Goal: Information Seeking & Learning: Learn about a topic

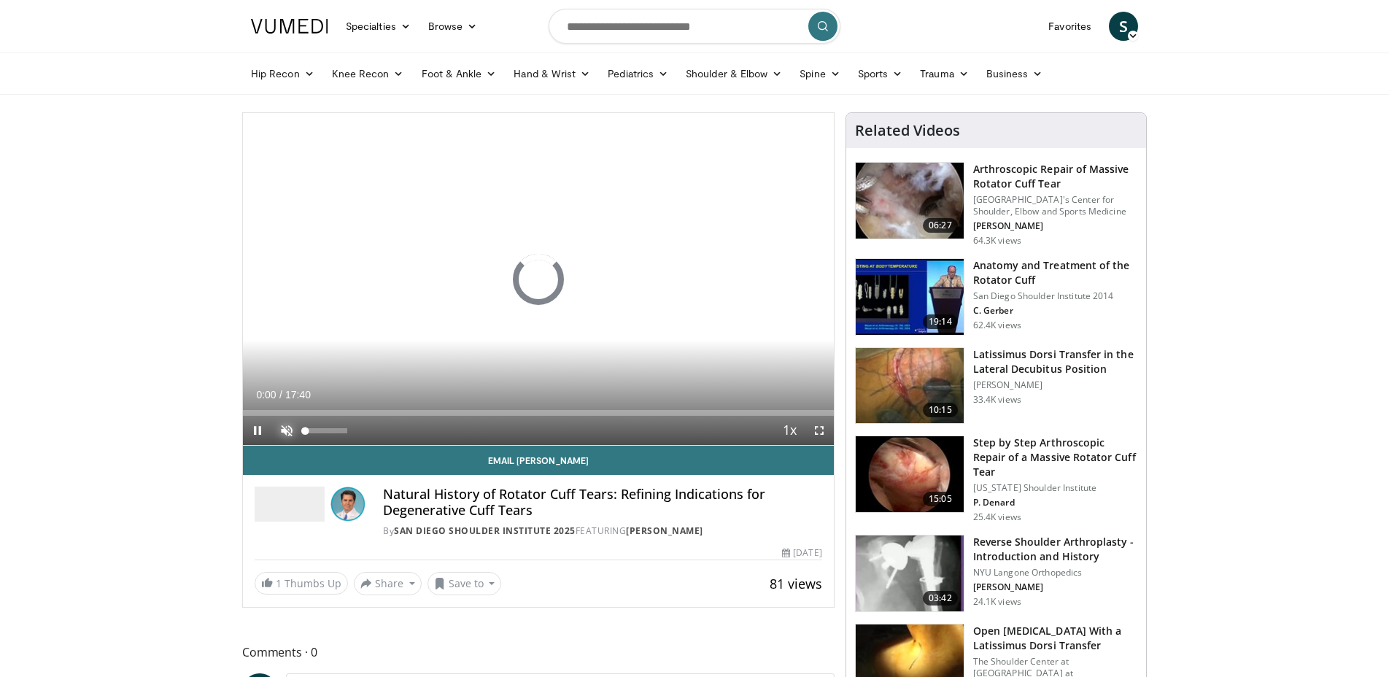
click at [282, 426] on span "Video Player" at bounding box center [286, 430] width 29 height 29
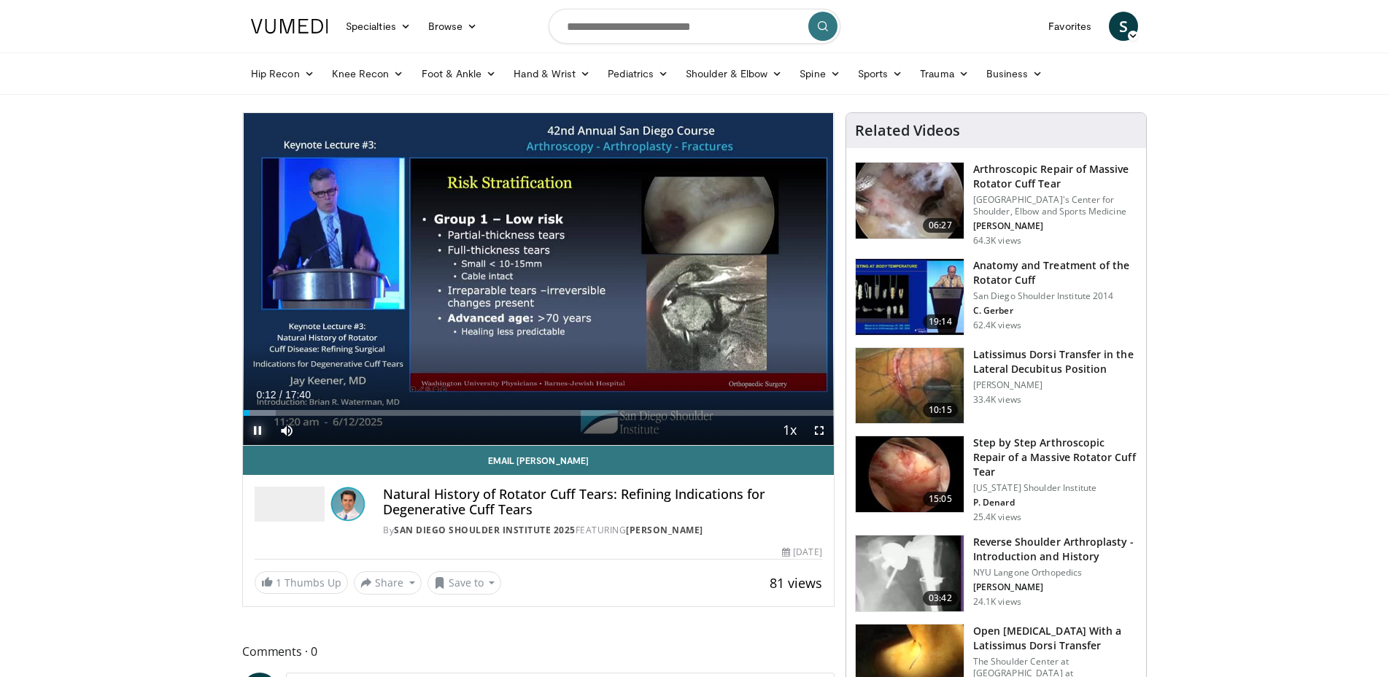
click at [259, 427] on span "Video Player" at bounding box center [257, 430] width 29 height 29
click at [263, 432] on span "Video Player" at bounding box center [257, 430] width 29 height 29
click at [258, 429] on span "Video Player" at bounding box center [257, 430] width 29 height 29
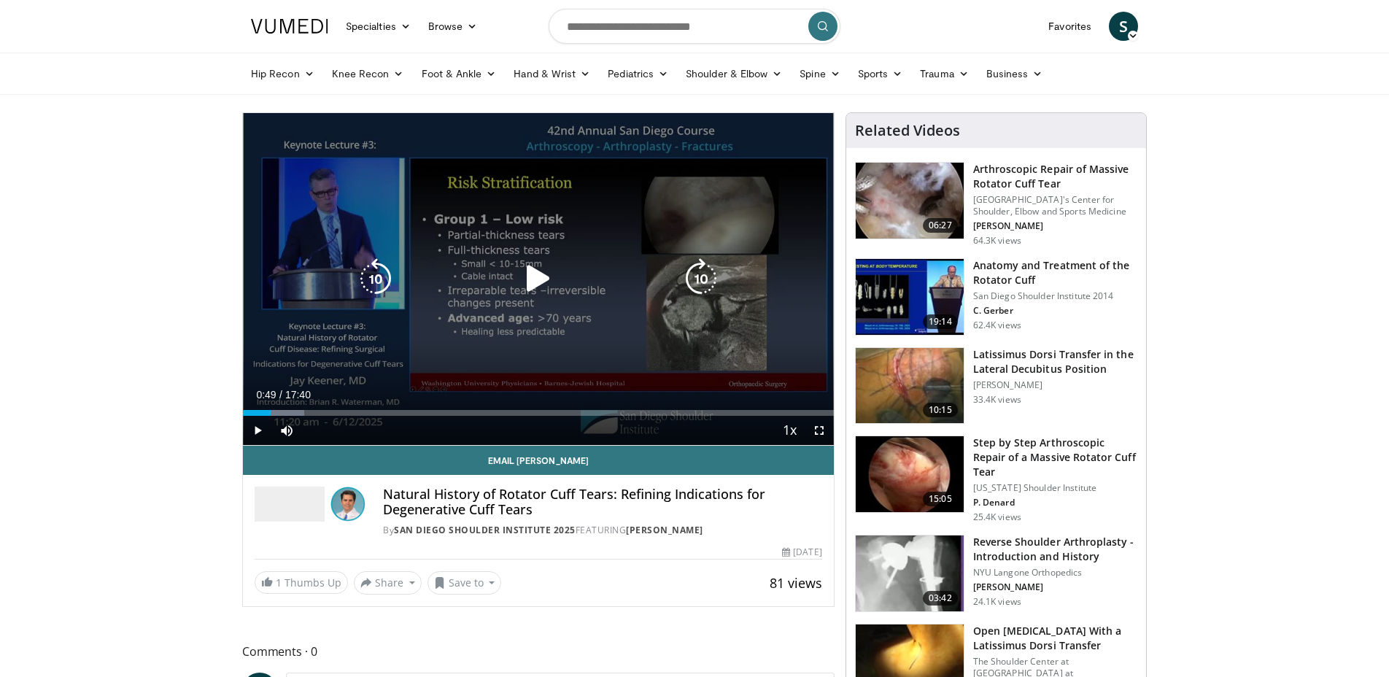
click at [531, 276] on icon "Video Player" at bounding box center [538, 278] width 41 height 41
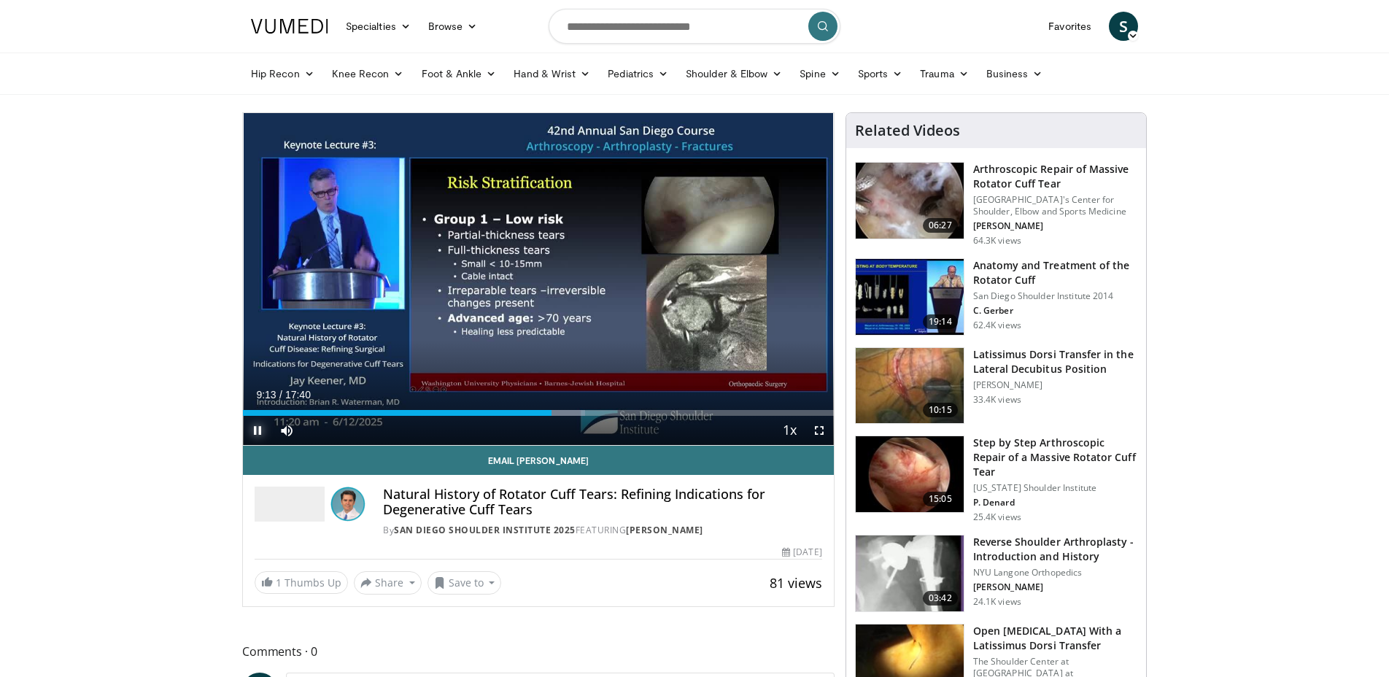
click at [255, 433] on span "Video Player" at bounding box center [257, 430] width 29 height 29
click at [252, 428] on span "Video Player" at bounding box center [257, 430] width 29 height 29
click at [260, 425] on span "Video Player" at bounding box center [257, 430] width 29 height 29
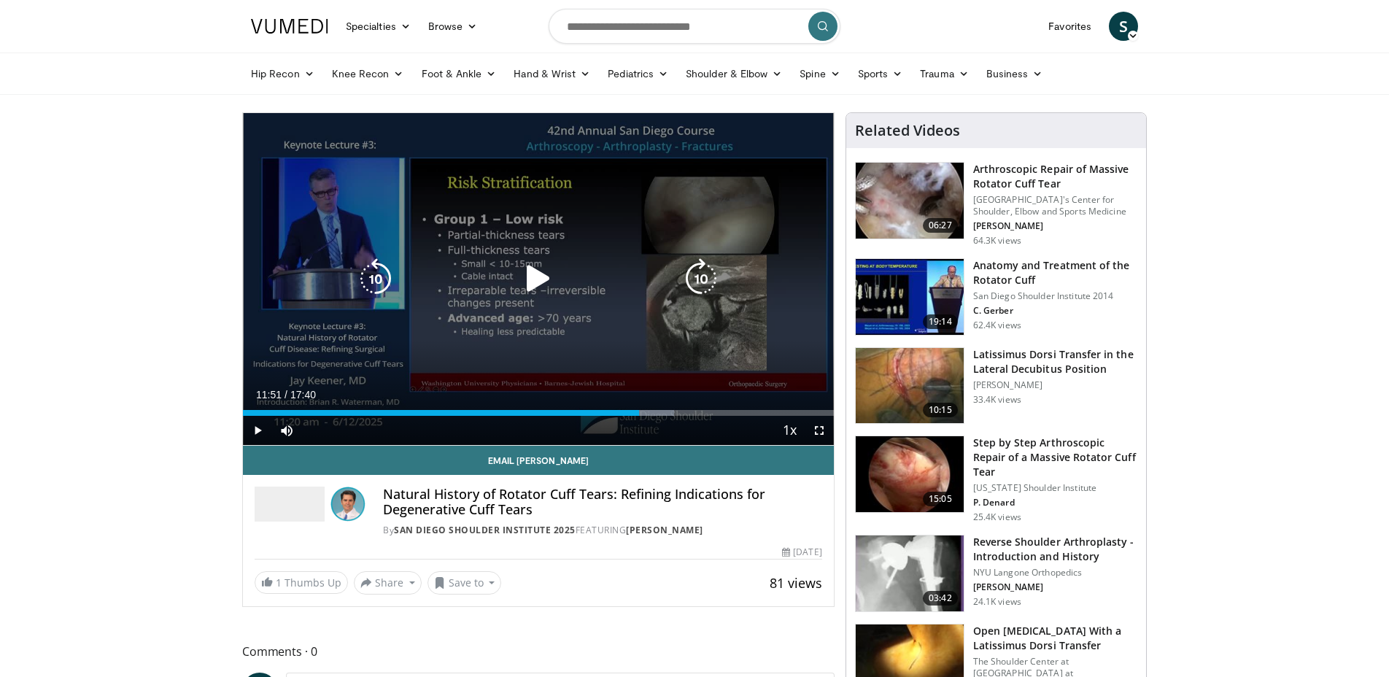
click at [544, 279] on icon "Video Player" at bounding box center [538, 278] width 41 height 41
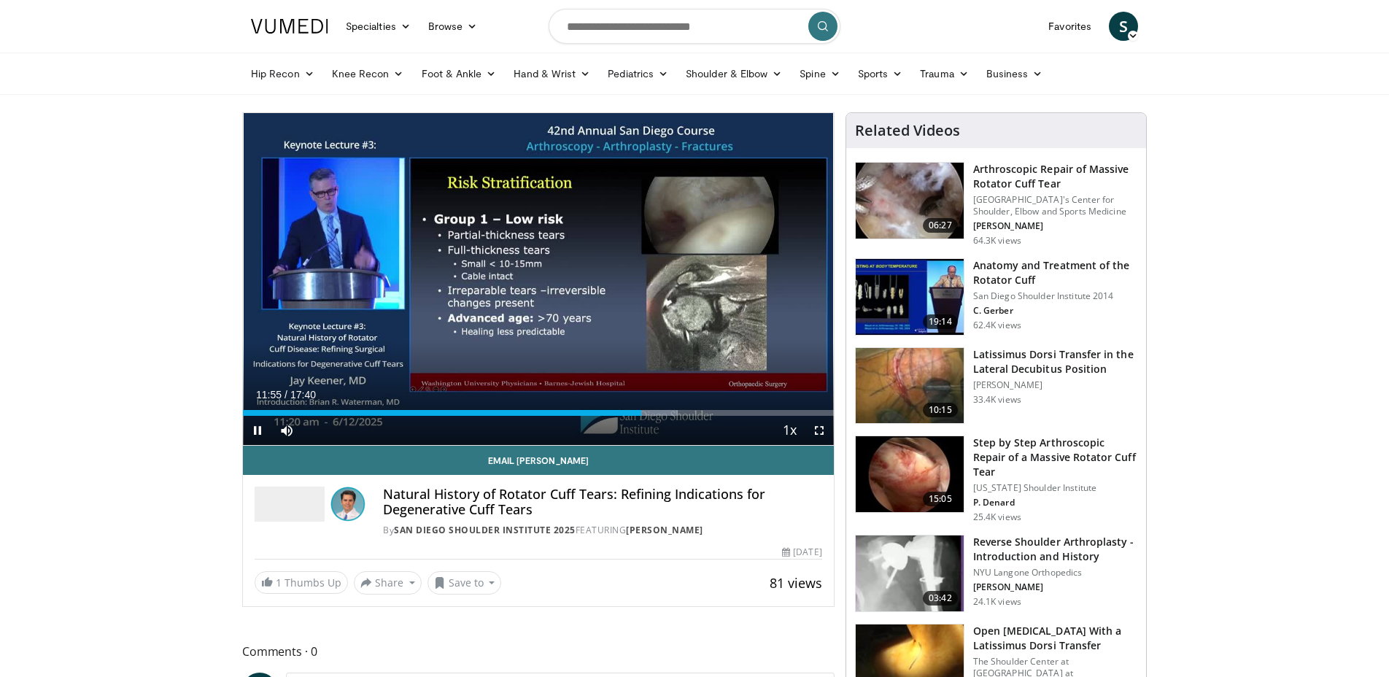
drag, startPoint x: 319, startPoint y: 394, endPoint x: 252, endPoint y: 395, distance: 67.1
click at [252, 395] on div "Current Time 11:55 / Duration 17:40" at bounding box center [538, 394] width 591 height 13
click at [255, 425] on span "Video Player" at bounding box center [257, 430] width 29 height 29
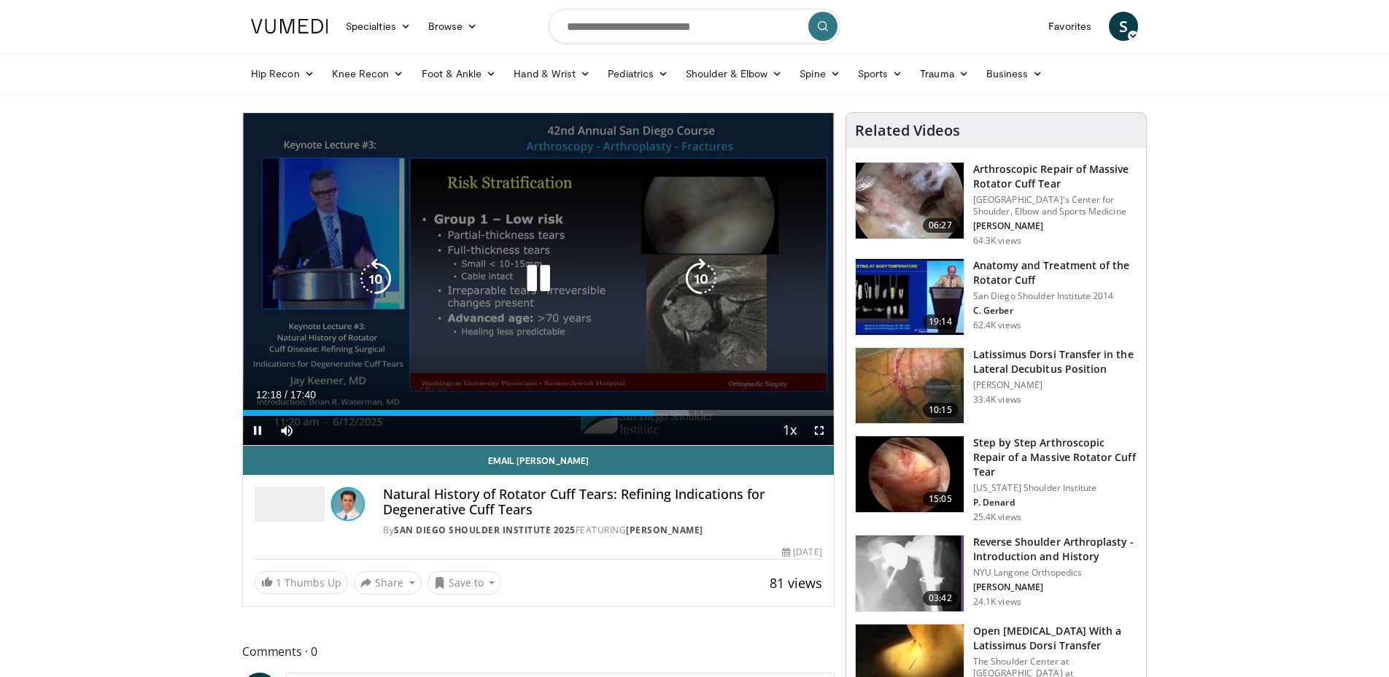
click at [527, 277] on icon "Video Player" at bounding box center [538, 278] width 41 height 41
click at [528, 279] on icon "Video Player" at bounding box center [538, 278] width 41 height 41
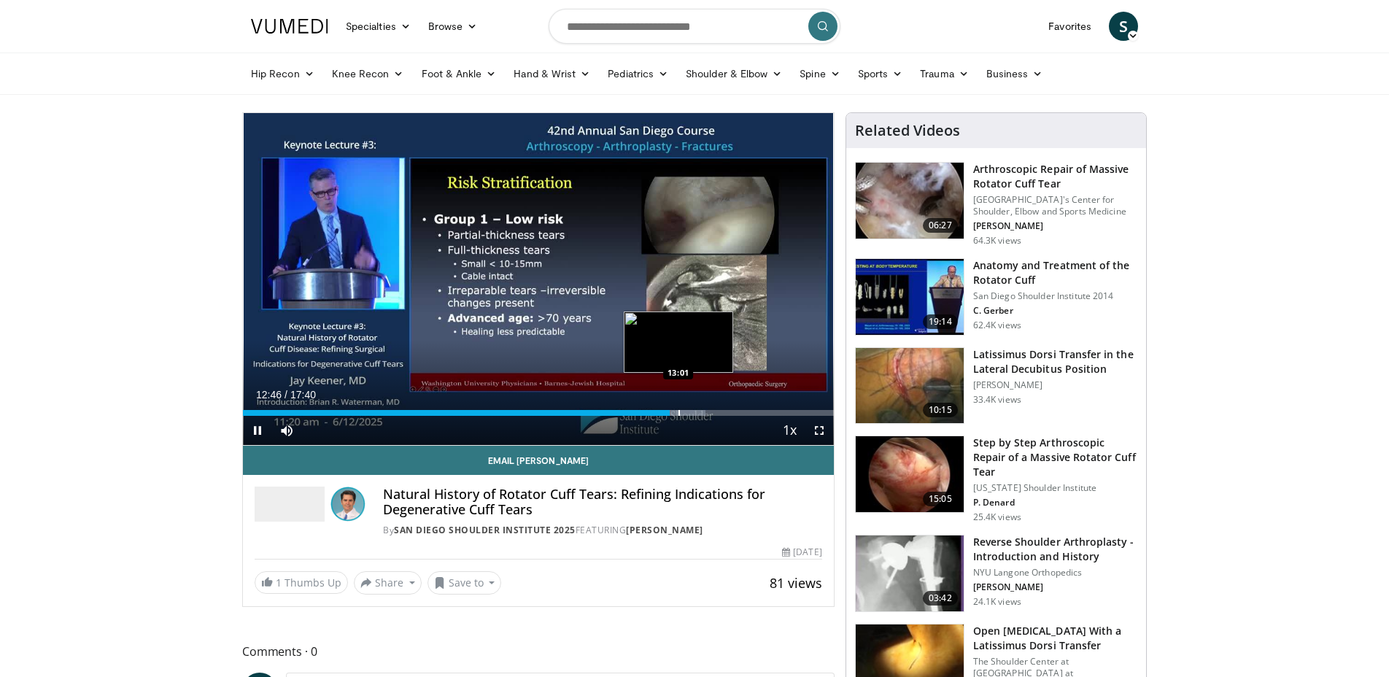
click at [676, 410] on div "Progress Bar" at bounding box center [678, 413] width 54 height 6
click at [692, 408] on div "Loaded : 79.28% 13:26 13:26" at bounding box center [538, 409] width 591 height 14
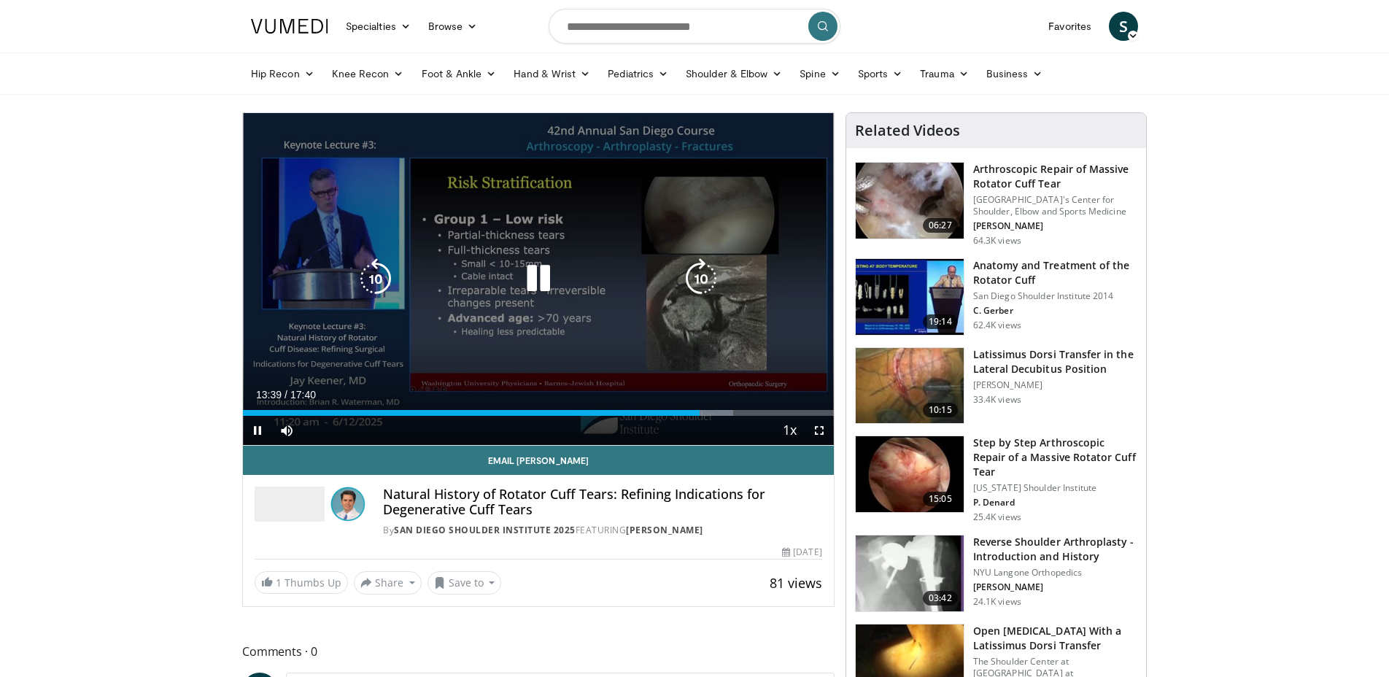
click at [384, 270] on icon "Video Player" at bounding box center [375, 278] width 41 height 41
click at [381, 271] on icon "Video Player" at bounding box center [375, 278] width 41 height 41
click at [538, 279] on icon "Video Player" at bounding box center [538, 278] width 41 height 41
click at [538, 282] on icon "Video Player" at bounding box center [538, 278] width 41 height 41
click at [546, 292] on icon "Video Player" at bounding box center [538, 278] width 41 height 41
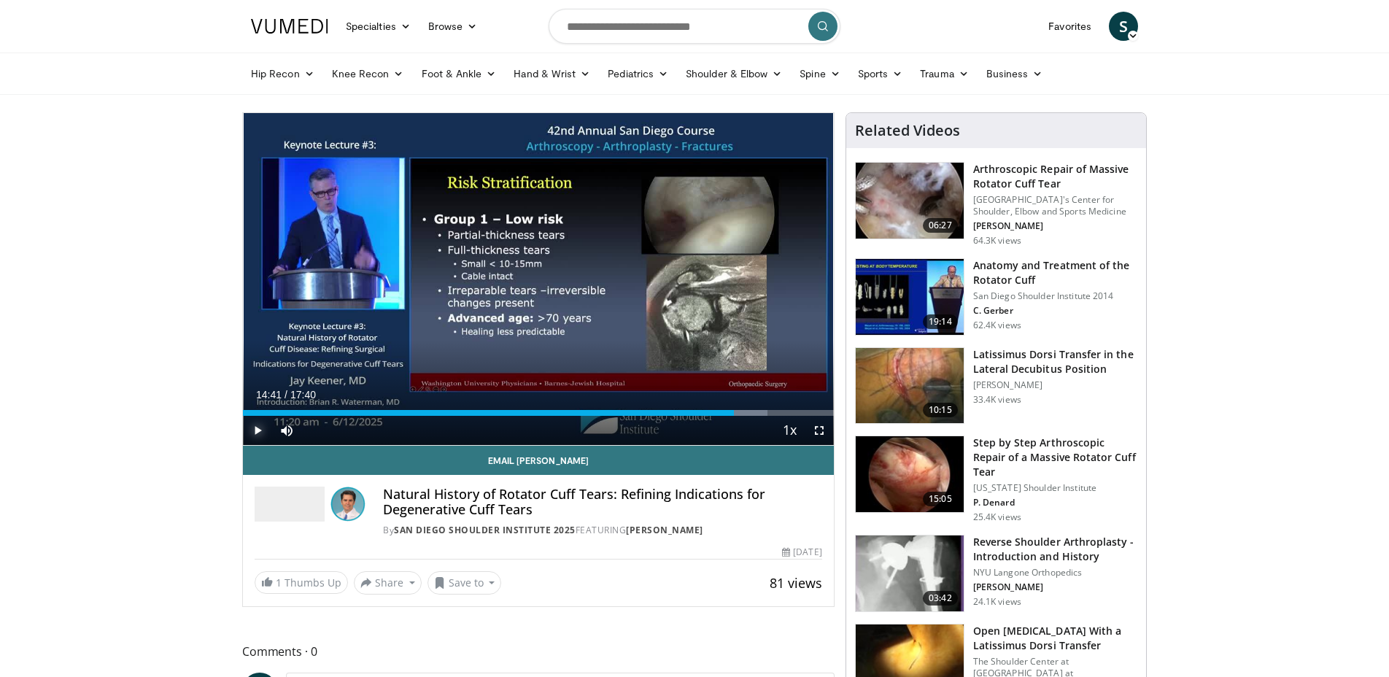
click at [256, 425] on span "Video Player" at bounding box center [257, 430] width 29 height 29
click at [750, 406] on div "Loaded : 90.60% 14:53 15:10" at bounding box center [538, 409] width 591 height 14
click at [257, 434] on span "Video Player" at bounding box center [257, 430] width 29 height 29
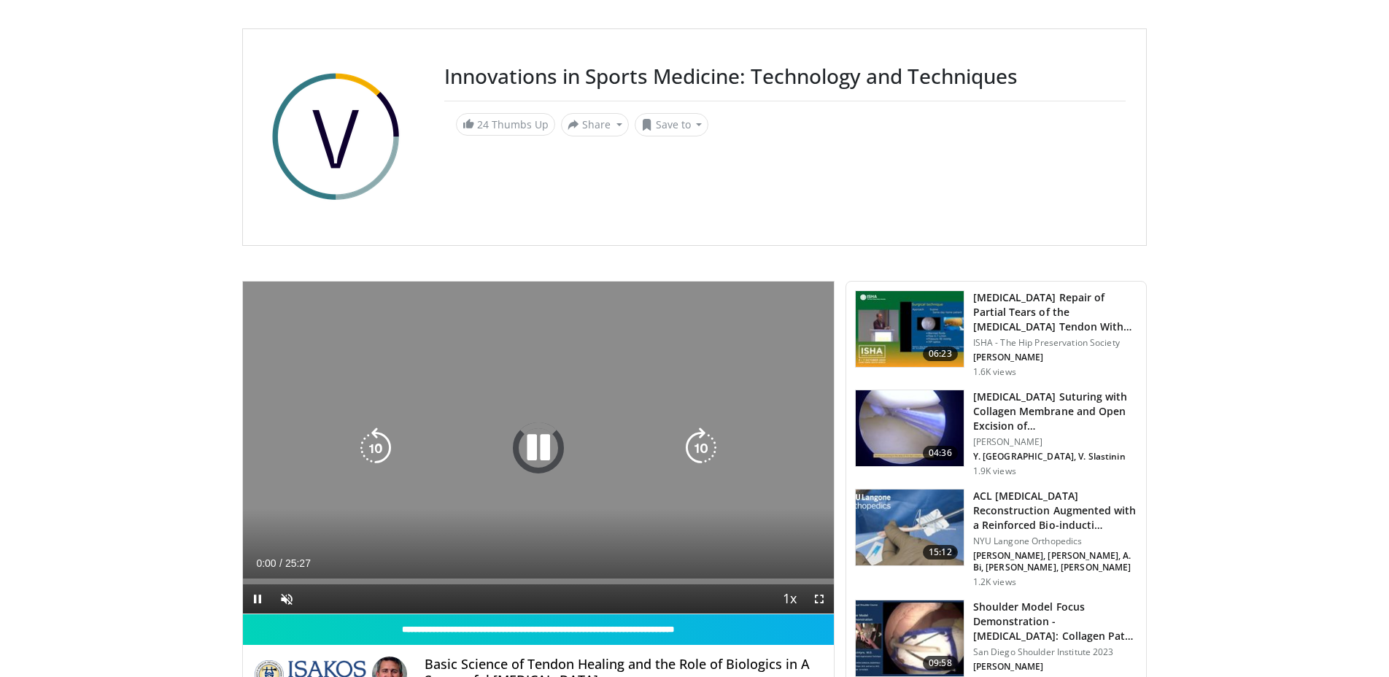
scroll to position [203, 0]
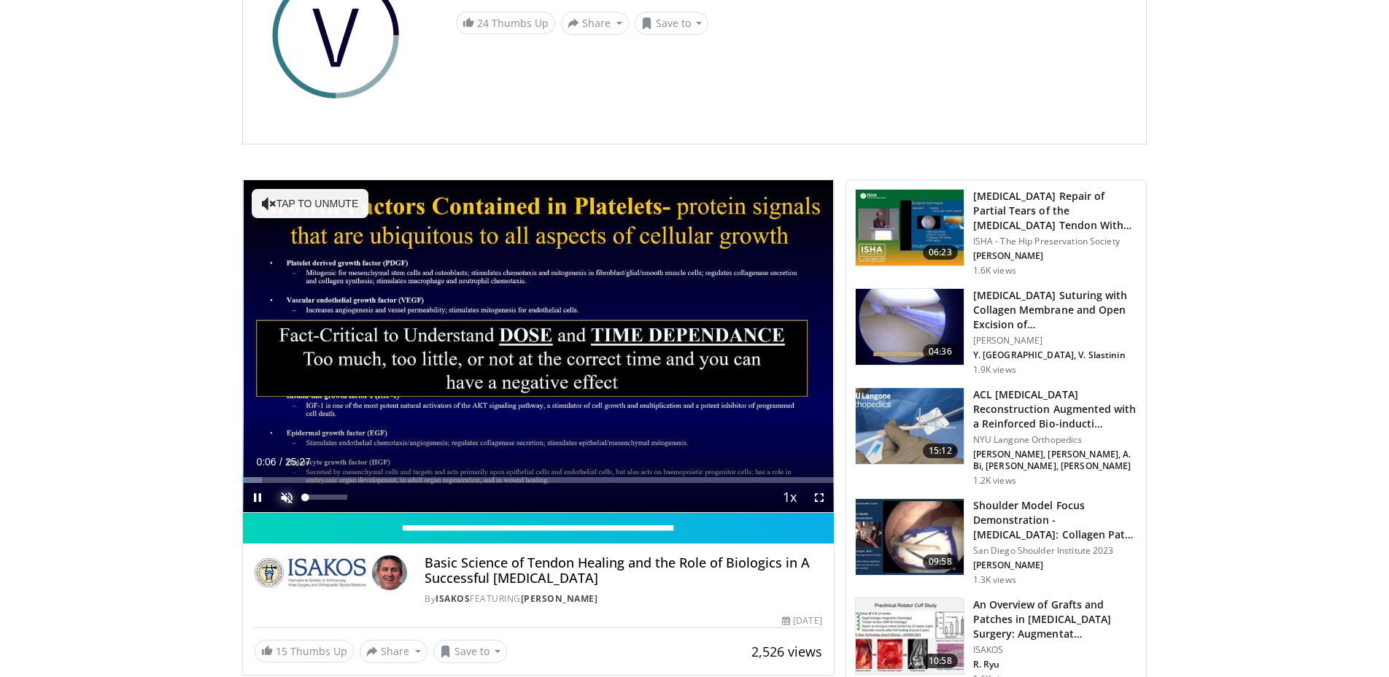
click at [282, 495] on span "Video Player" at bounding box center [286, 497] width 29 height 29
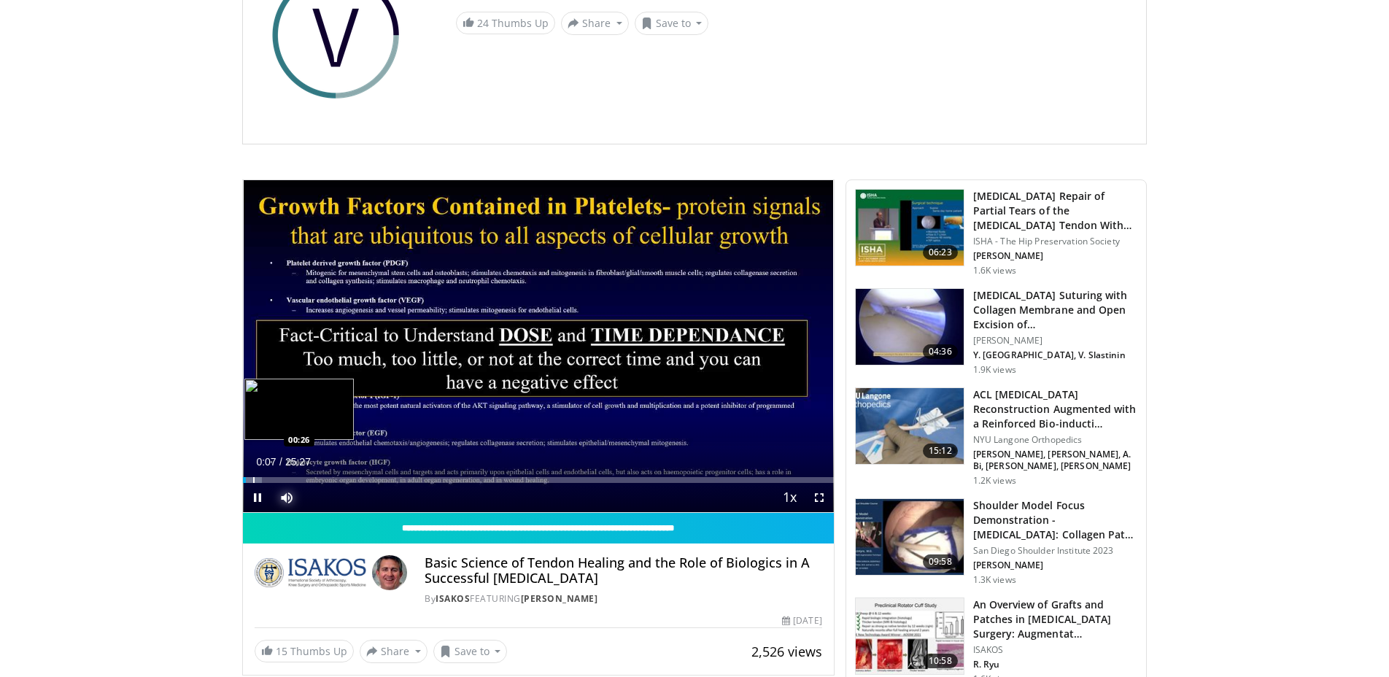
click at [252, 477] on div "Progress Bar" at bounding box center [252, 480] width 19 height 6
click at [260, 500] on span "Video Player" at bounding box center [257, 497] width 29 height 29
click at [268, 496] on span "Video Player" at bounding box center [257, 497] width 29 height 29
click at [260, 501] on span "Video Player" at bounding box center [257, 497] width 29 height 29
click at [256, 497] on span "Video Player" at bounding box center [257, 497] width 29 height 29
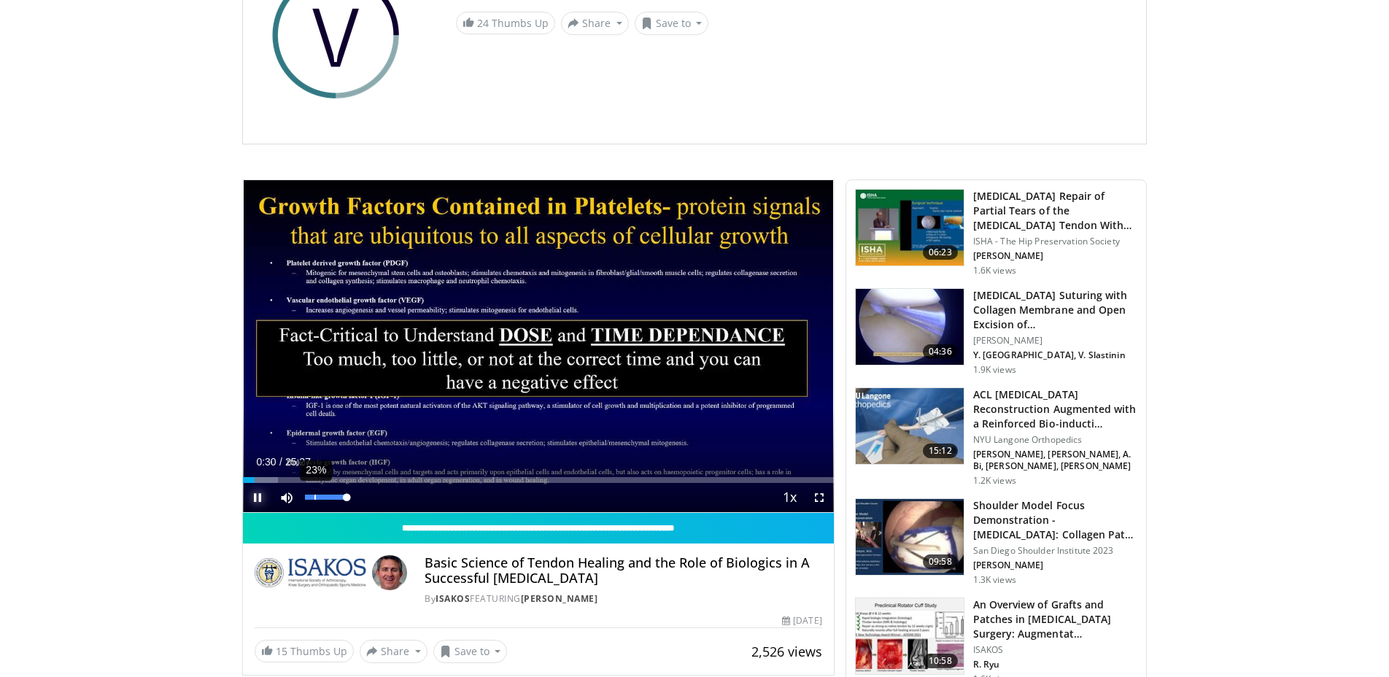
click at [314, 496] on div "23%" at bounding box center [326, 497] width 42 height 5
click at [334, 500] on div "70%" at bounding box center [326, 497] width 51 height 29
drag, startPoint x: 316, startPoint y: 495, endPoint x: 398, endPoint y: 505, distance: 83.1
click at [398, 505] on div "Current Time 4:00 / Duration 25:27 Pause Skip Backward Skip Forward Mute 100% L…" at bounding box center [538, 497] width 591 height 29
click at [257, 497] on span "Video Player" at bounding box center [257, 497] width 29 height 29
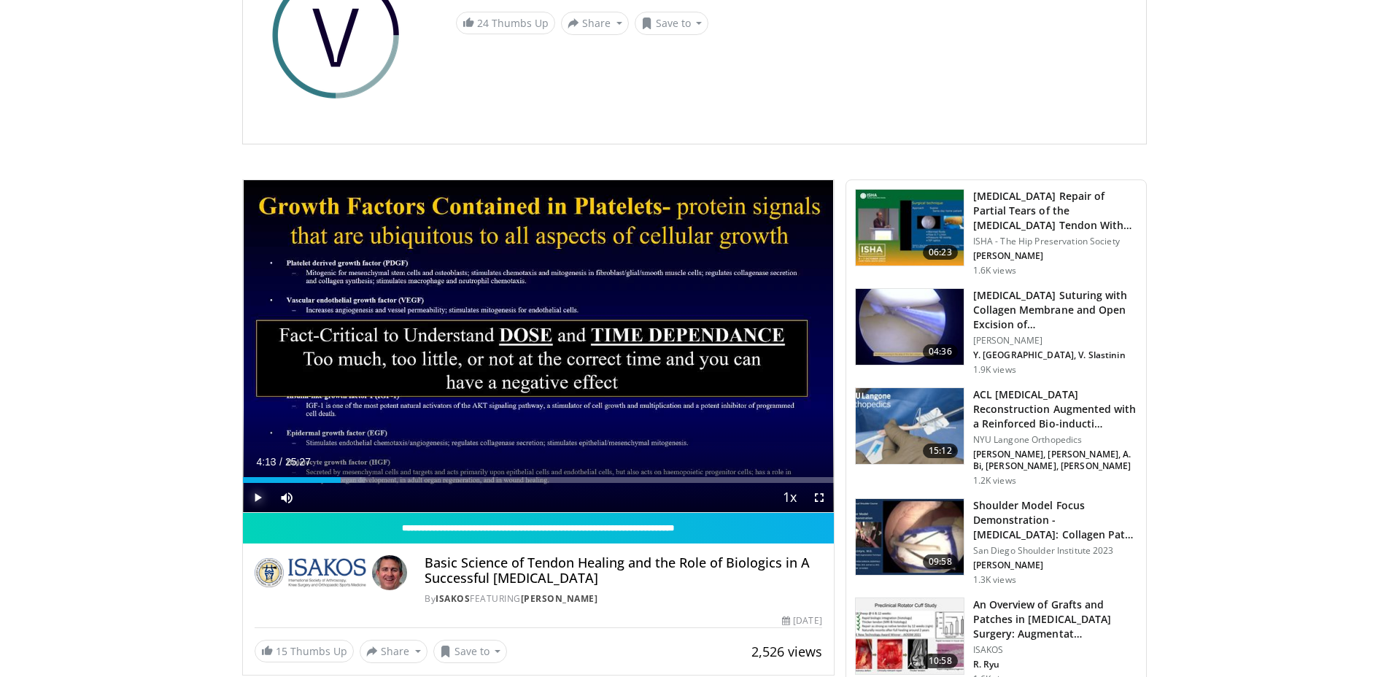
click at [259, 497] on span "Video Player" at bounding box center [257, 497] width 29 height 29
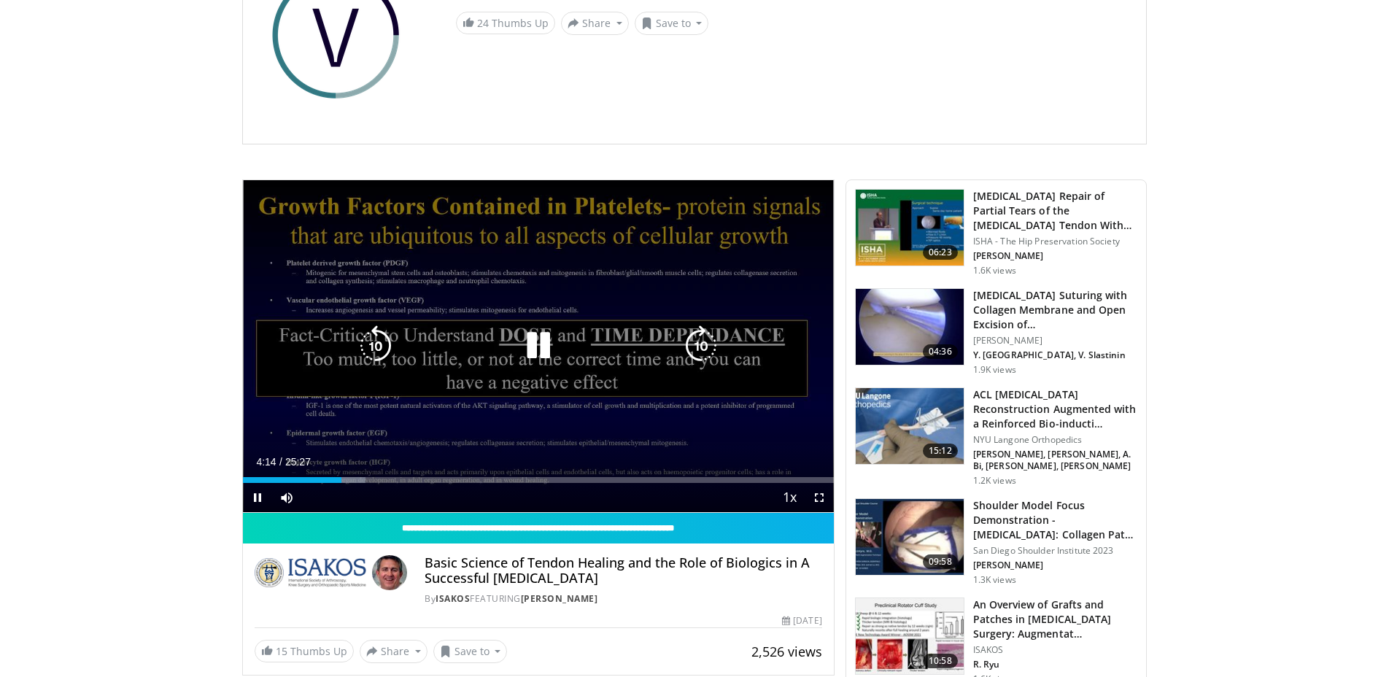
click at [535, 349] on icon "Video Player" at bounding box center [538, 345] width 41 height 41
click at [535, 351] on icon "Video Player" at bounding box center [538, 345] width 41 height 41
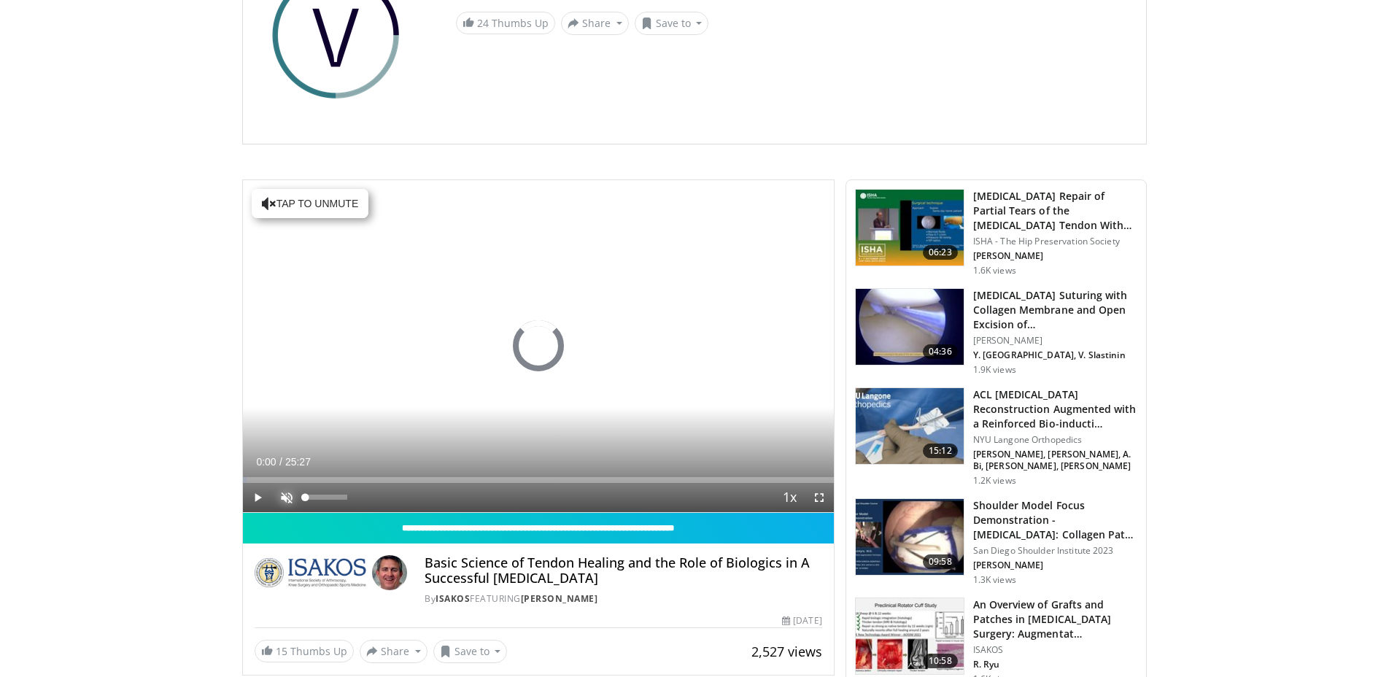
click at [287, 500] on span "Video Player" at bounding box center [286, 497] width 29 height 29
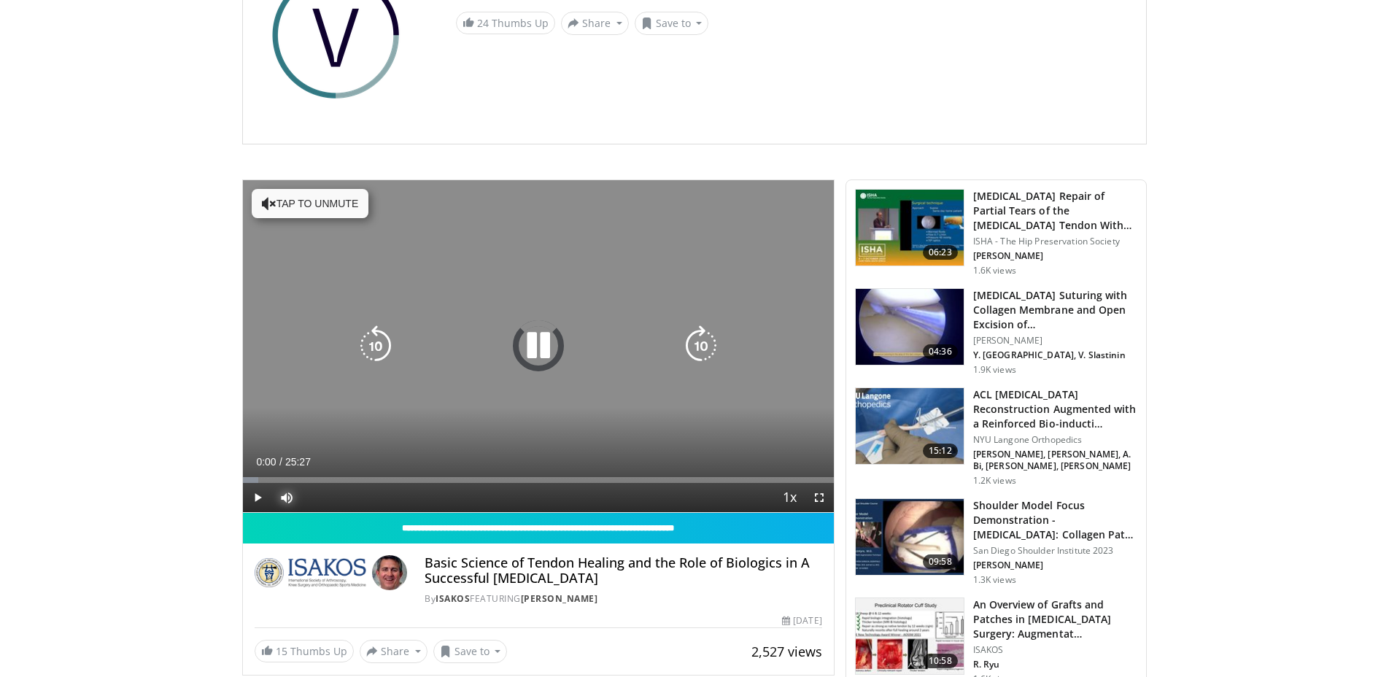
scroll to position [203, 0]
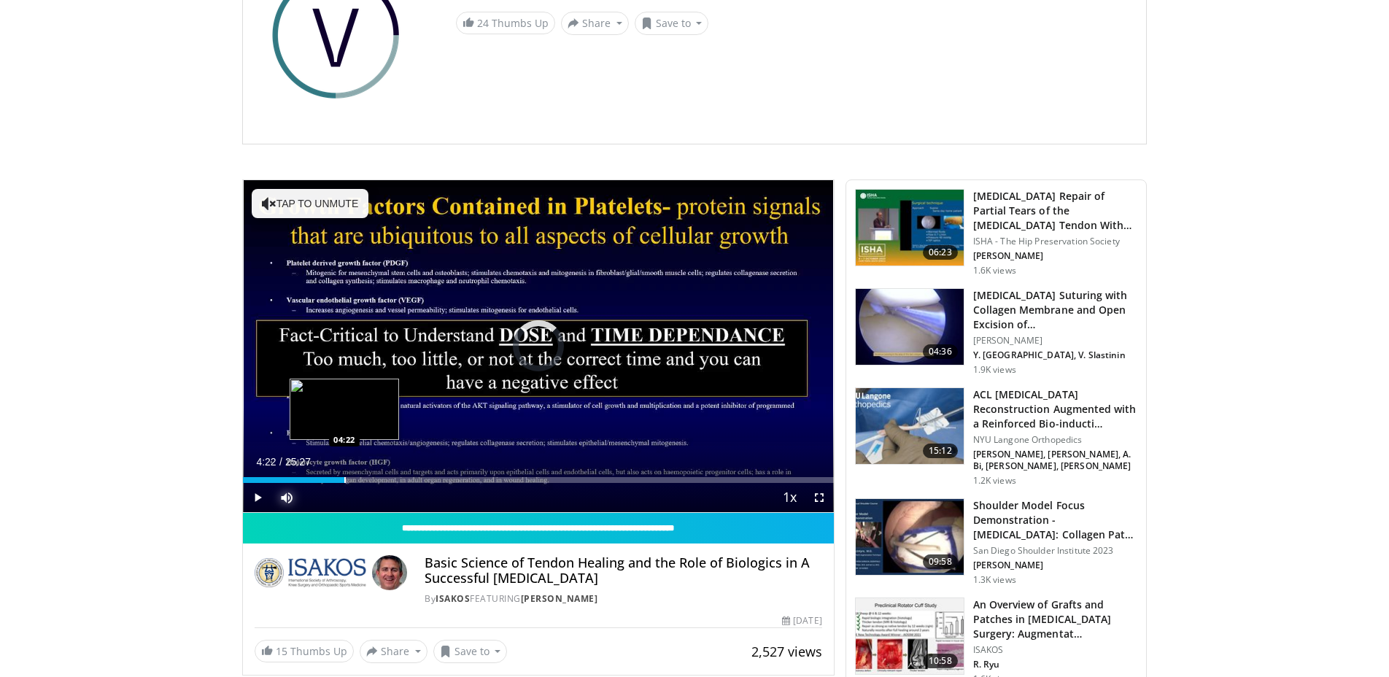
click at [344, 474] on div "Loaded : 2.60% 04:22 04:22" at bounding box center [538, 476] width 591 height 14
click at [360, 481] on div "Progress Bar" at bounding box center [360, 480] width 1 height 6
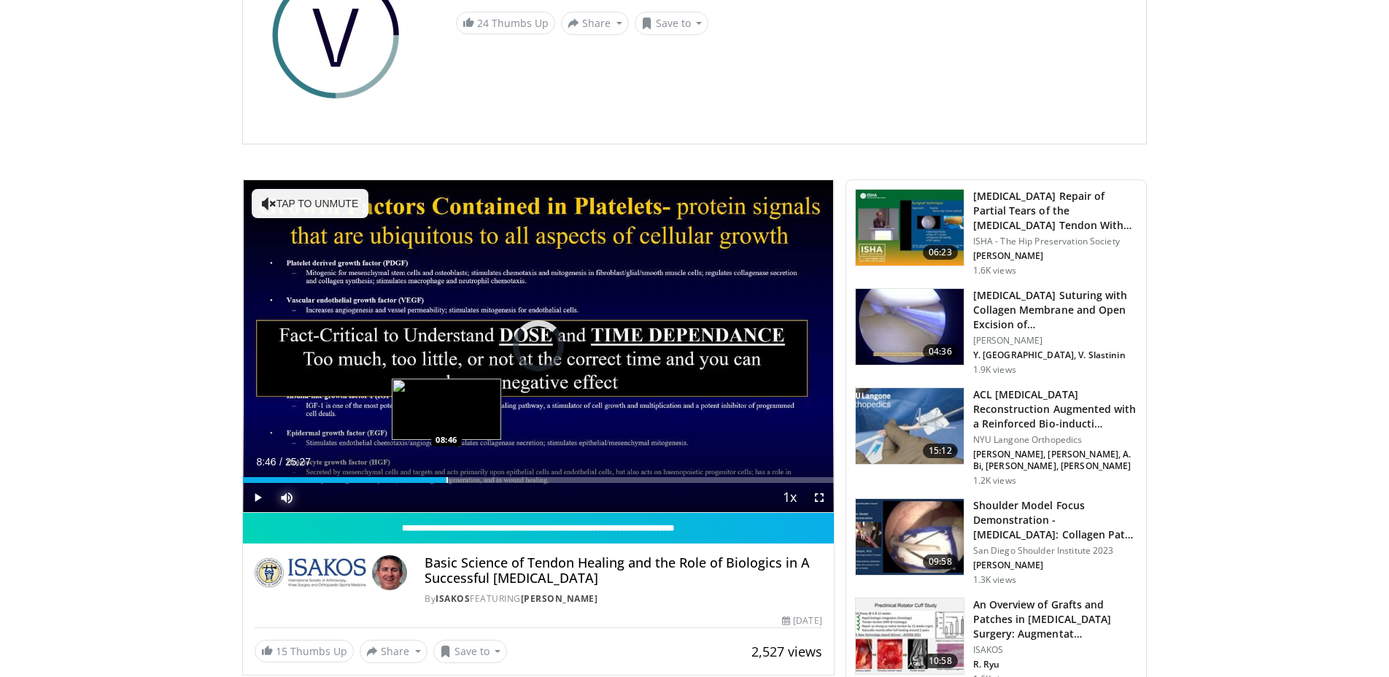
click at [446, 478] on div "Progress Bar" at bounding box center [446, 480] width 1 height 6
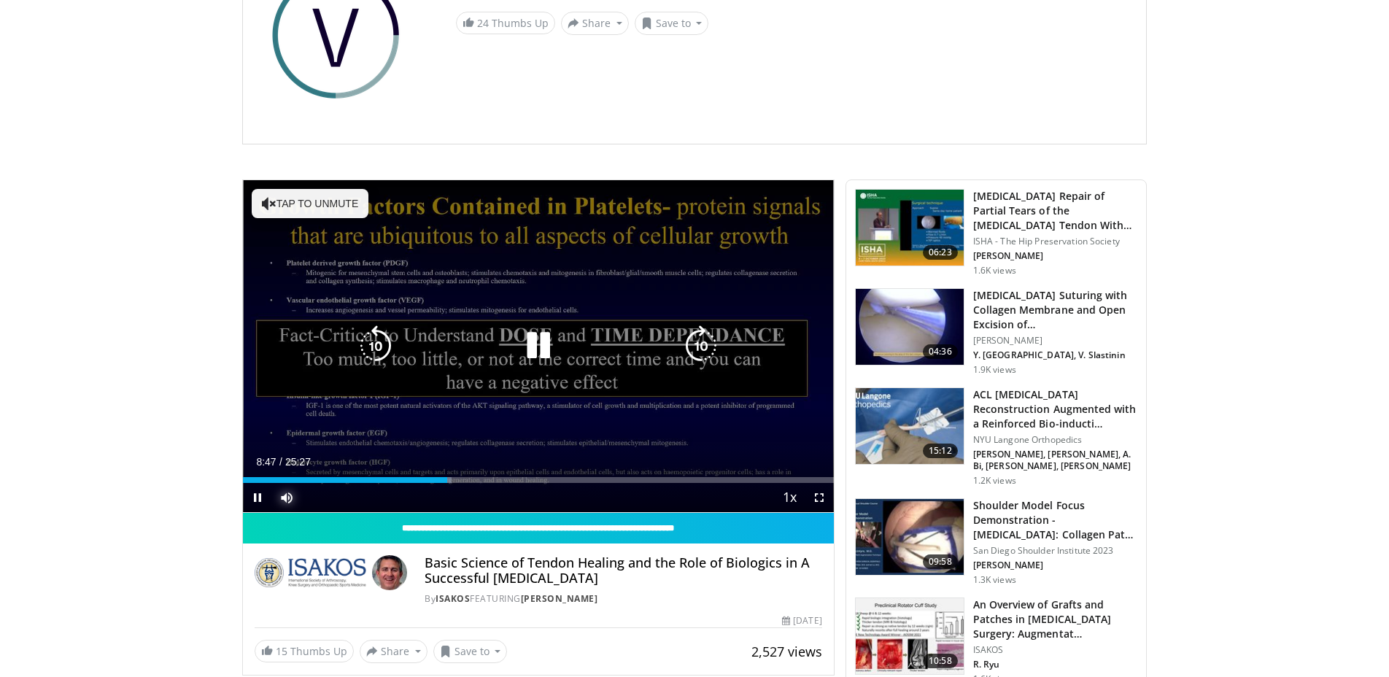
click at [405, 477] on div "Loaded : 35.38% 08:47 08:27" at bounding box center [538, 480] width 591 height 6
click at [538, 478] on div "Loaded : 28.18% 06:59 12:07" at bounding box center [538, 480] width 591 height 6
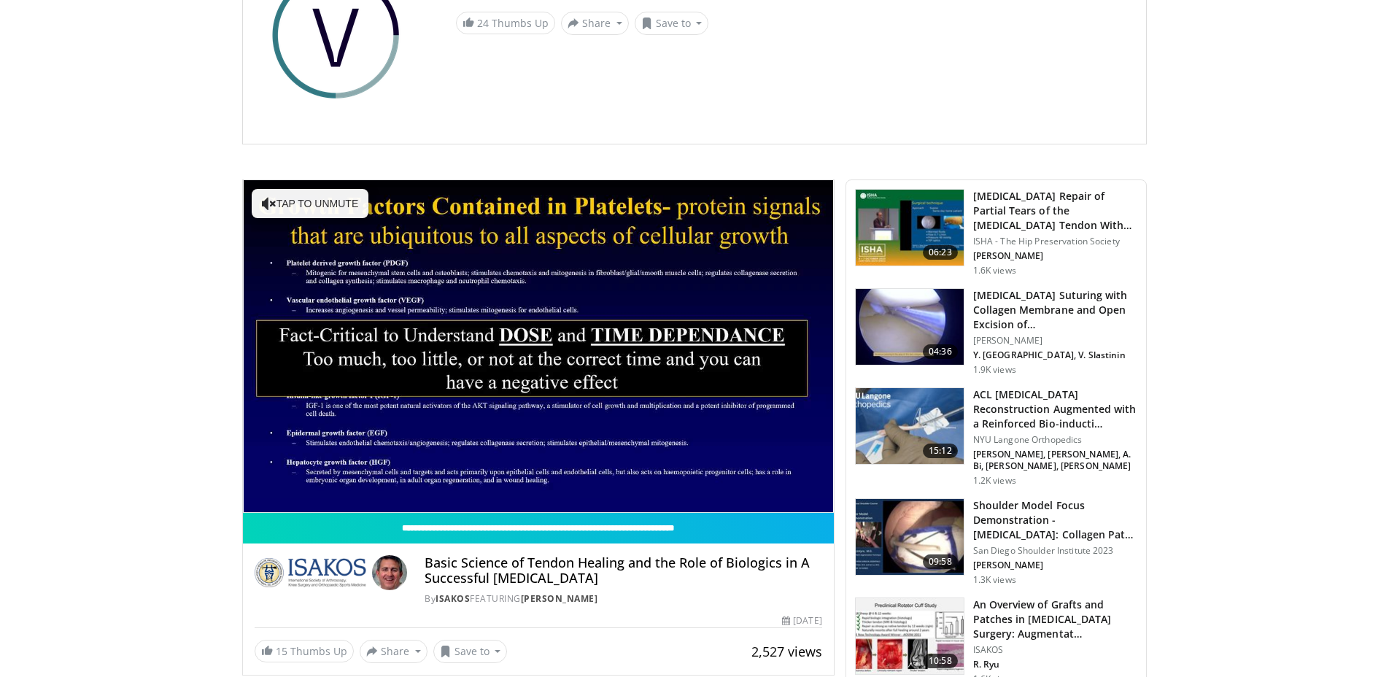
click at [527, 479] on div "10 seconds Tap to unmute" at bounding box center [538, 346] width 591 height 332
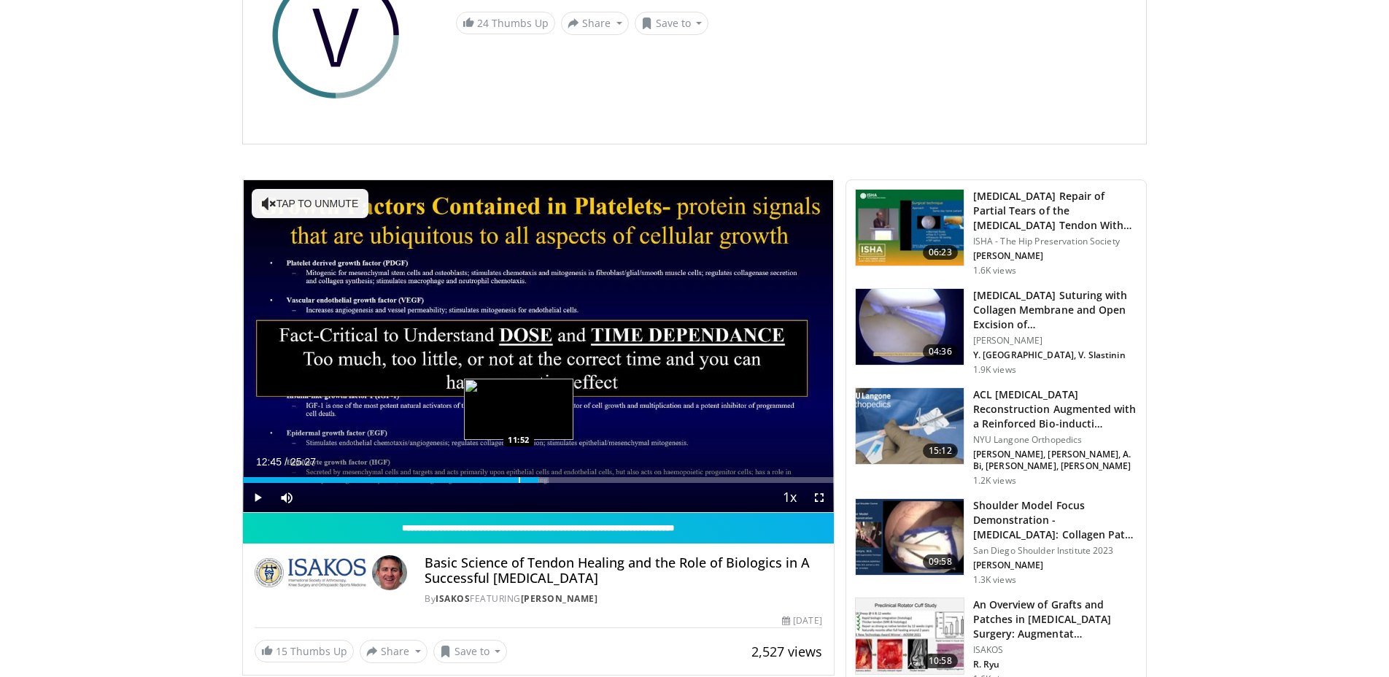
click at [518, 480] on div "12:45" at bounding box center [390, 480] width 295 height 6
click at [255, 486] on span "Video Player" at bounding box center [257, 497] width 29 height 29
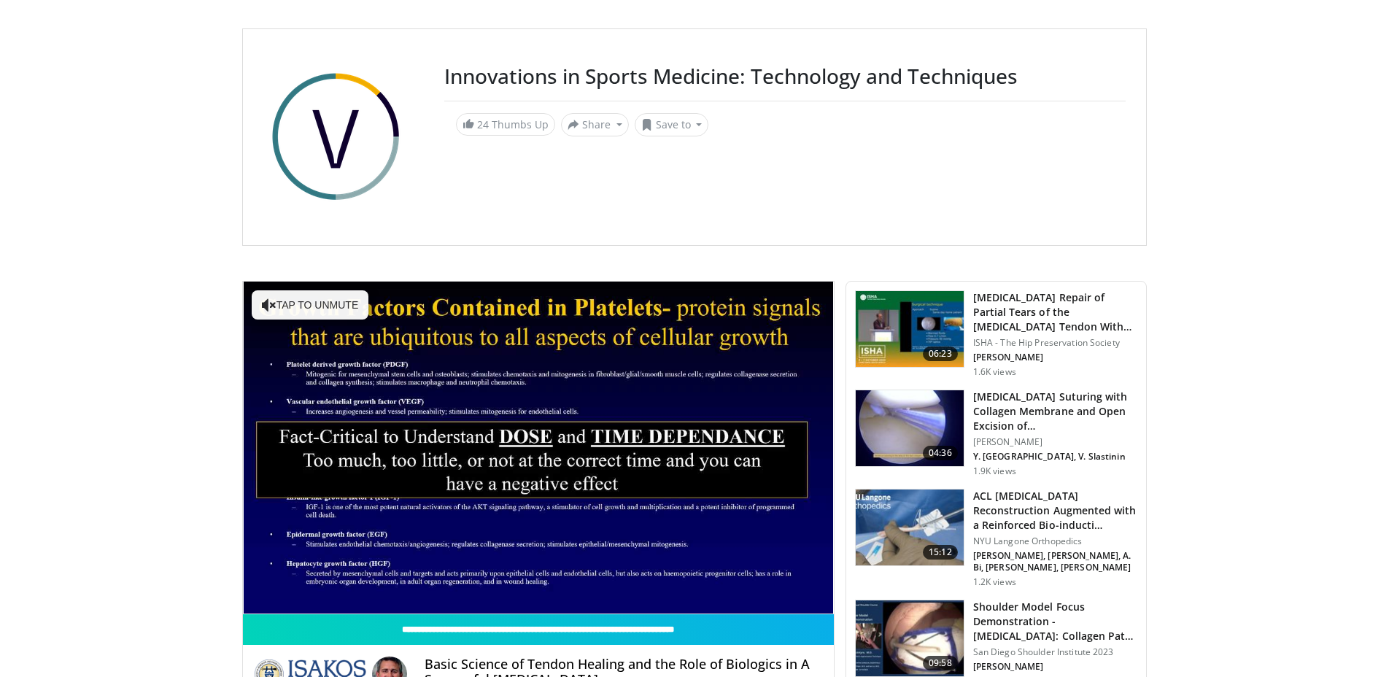
scroll to position [0, 0]
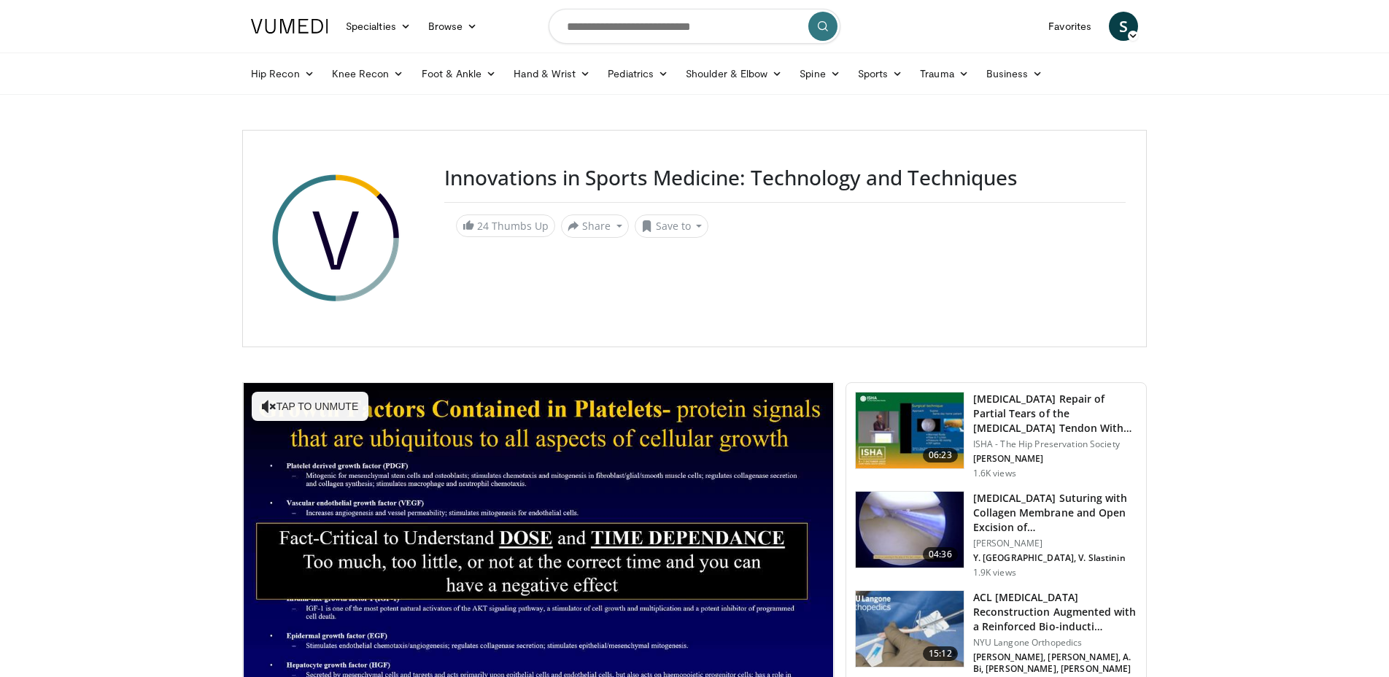
click at [300, 22] on img at bounding box center [289, 26] width 77 height 15
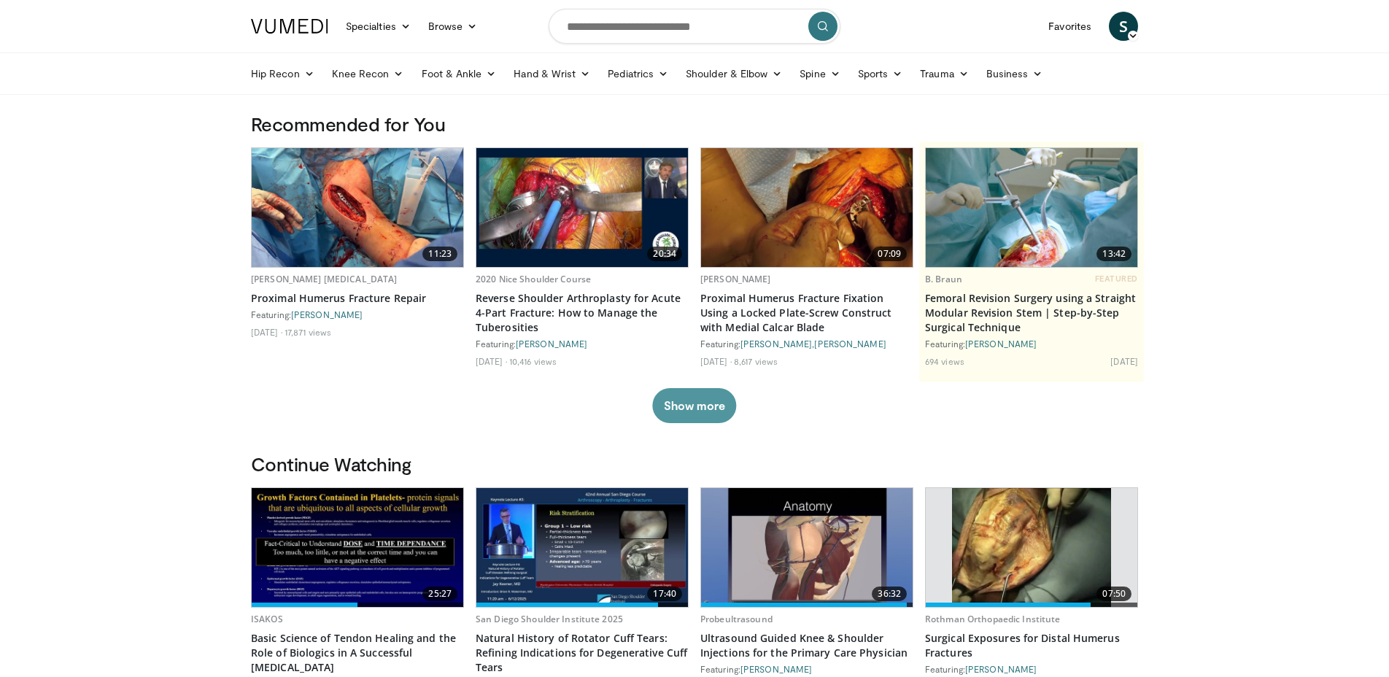
click at [706, 400] on button "Show more" at bounding box center [694, 405] width 84 height 35
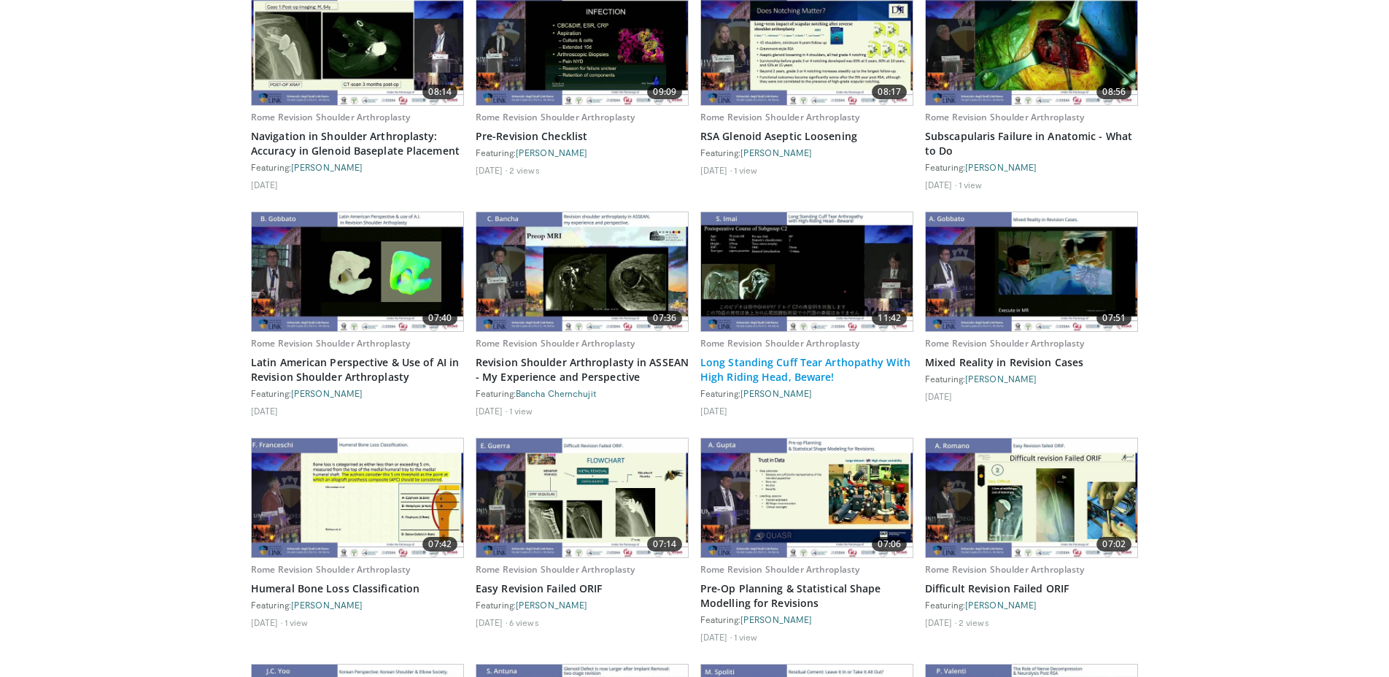
scroll to position [2095, 0]
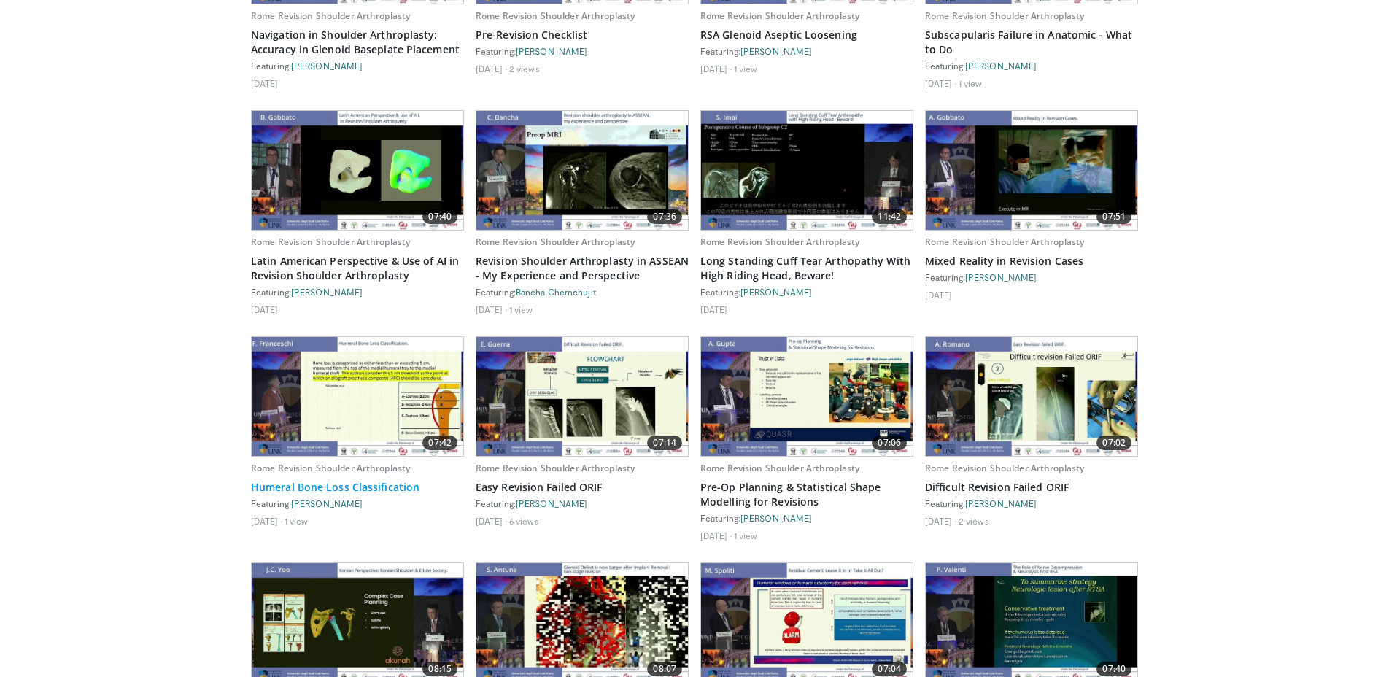
click at [387, 480] on link "Humeral Bone Loss Classification" at bounding box center [357, 487] width 213 height 15
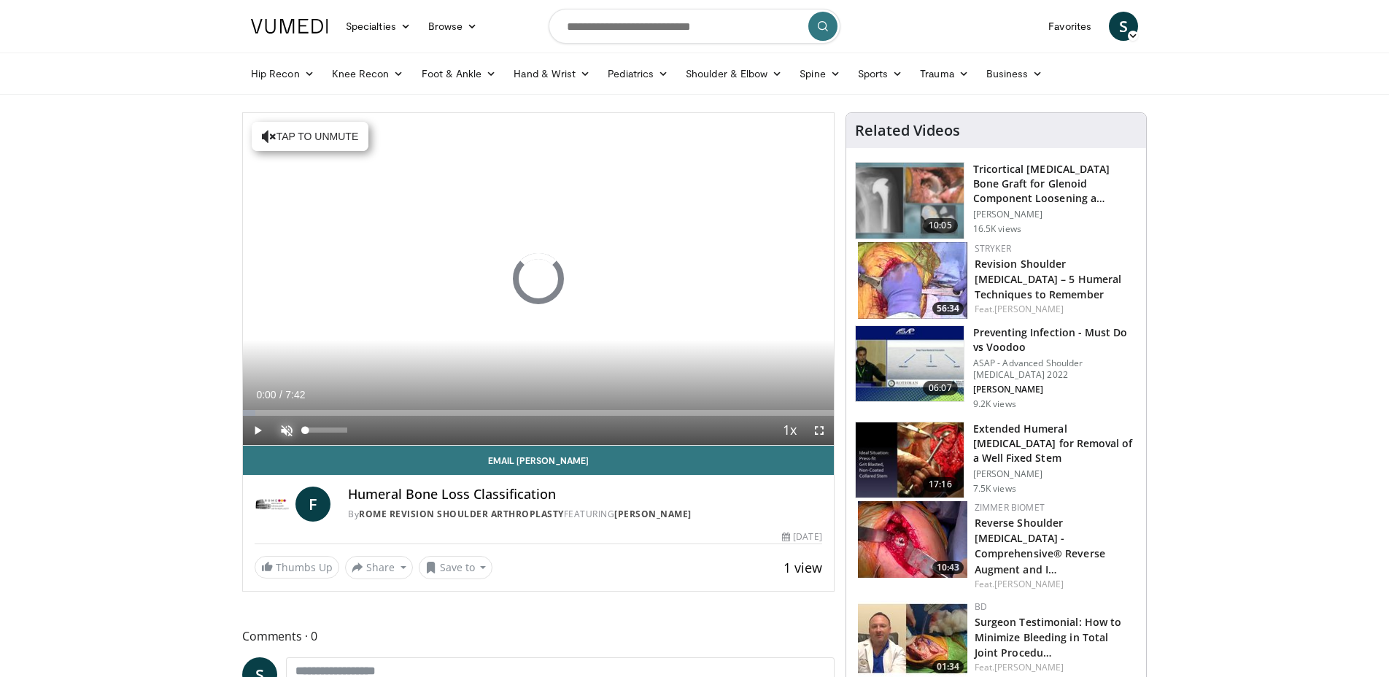
click at [290, 427] on span "Video Player" at bounding box center [286, 430] width 29 height 29
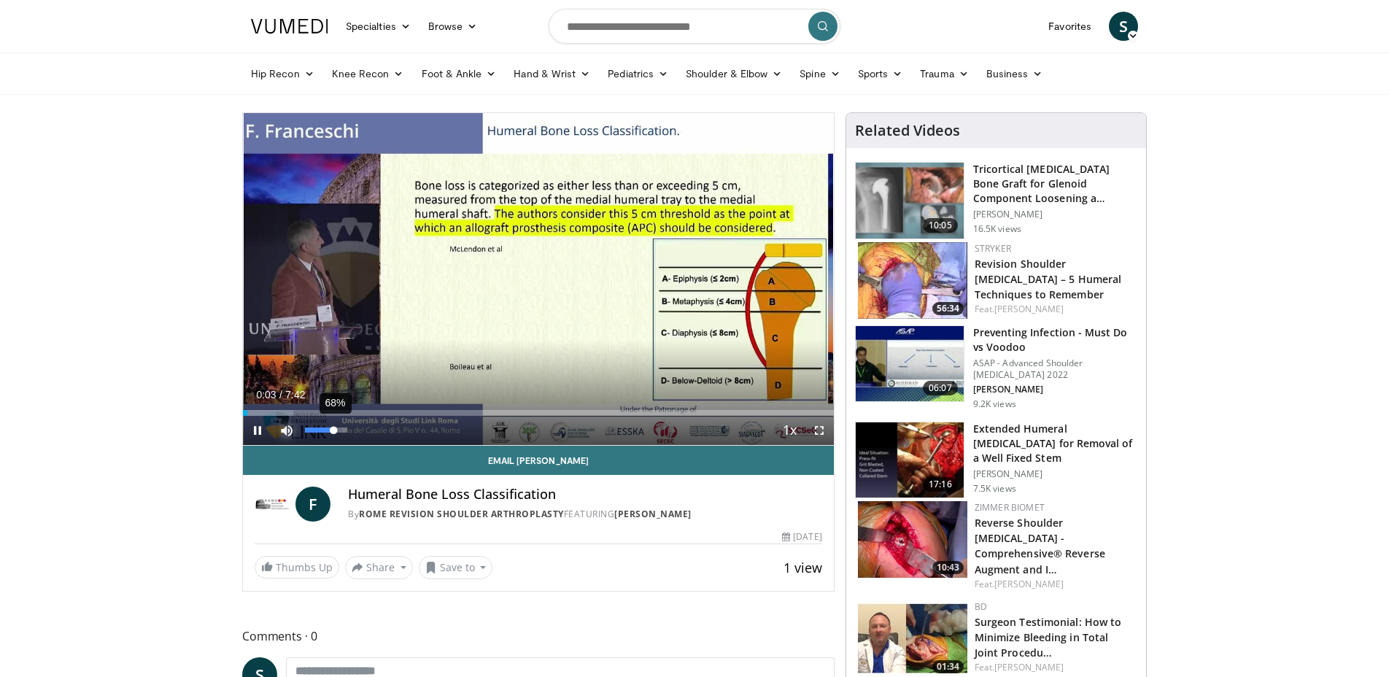
click at [334, 431] on div "68%" at bounding box center [326, 429] width 42 height 5
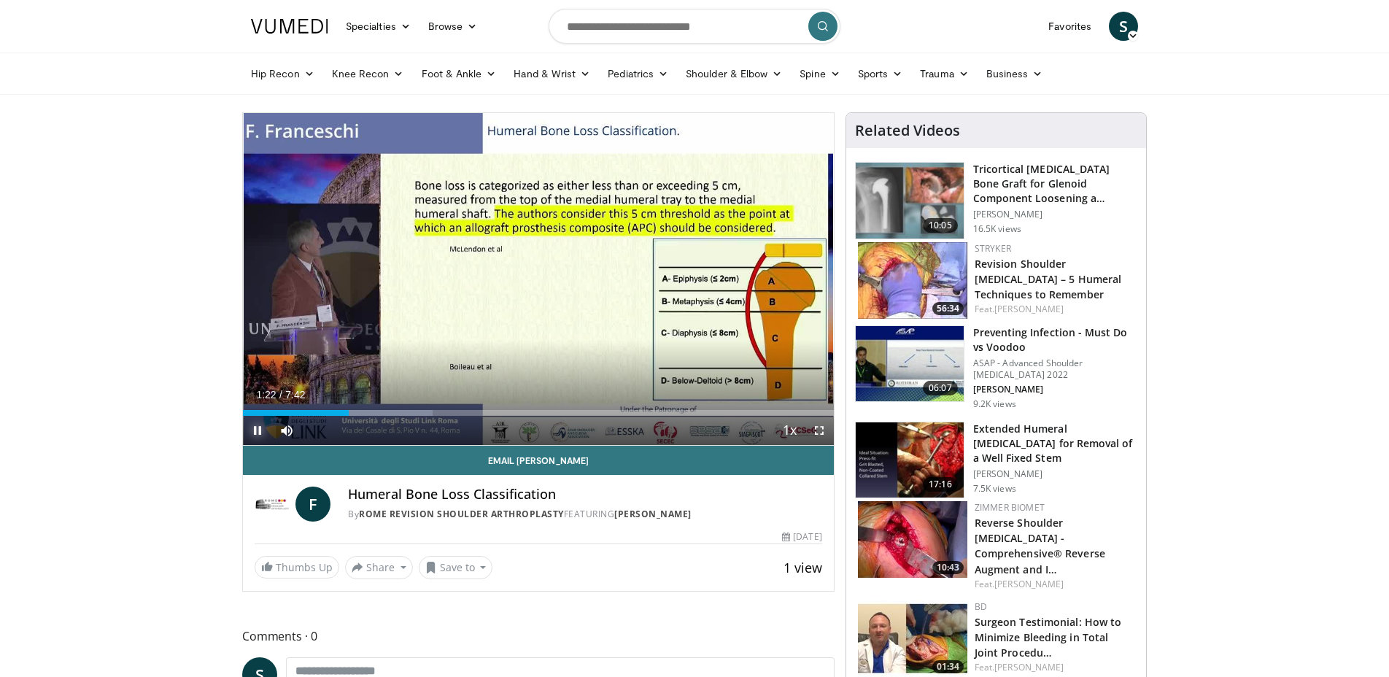
click at [260, 428] on span "Video Player" at bounding box center [257, 430] width 29 height 29
click at [260, 430] on span "Video Player" at bounding box center [257, 430] width 29 height 29
click at [257, 427] on span "Video Player" at bounding box center [257, 430] width 29 height 29
click at [257, 431] on span "Video Player" at bounding box center [257, 430] width 29 height 29
click at [258, 426] on span "Video Player" at bounding box center [257, 430] width 29 height 29
